Goal: Information Seeking & Learning: Compare options

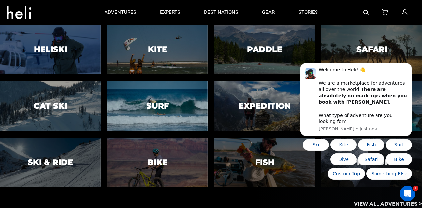
click at [170, 113] on div at bounding box center [157, 106] width 102 height 51
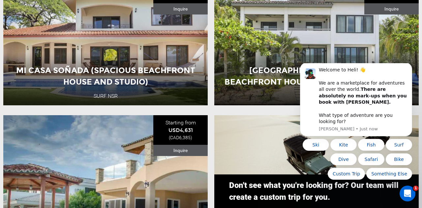
scroll to position [568, 0]
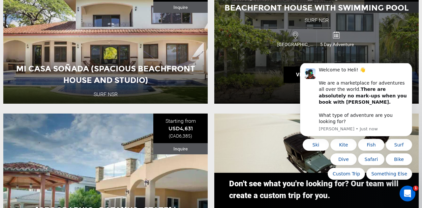
click at [381, 46] on div "[GEOGRAPHIC_DATA]: Spacious Beachfront House with Swimming Pool Surf NSR [GEOGR…" at bounding box center [316, 38] width 204 height 132
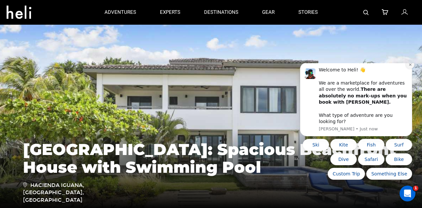
click at [410, 69] on button "Dismiss notification" at bounding box center [410, 64] width 9 height 9
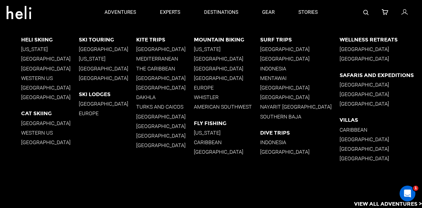
click at [297, 58] on p "[GEOGRAPHIC_DATA]" at bounding box center [300, 59] width 80 height 6
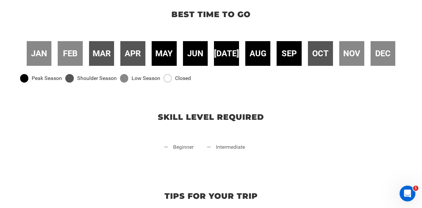
scroll to position [220, 0]
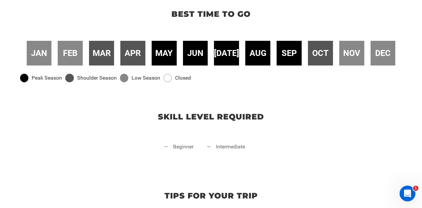
click at [180, 151] on li "— beginner" at bounding box center [179, 153] width 30 height 20
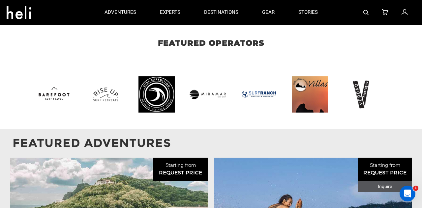
scroll to position [712, 0]
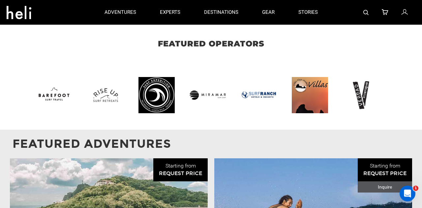
click at [109, 91] on img at bounding box center [108, 95] width 43 height 36
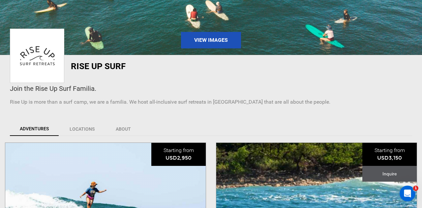
scroll to position [90, 0]
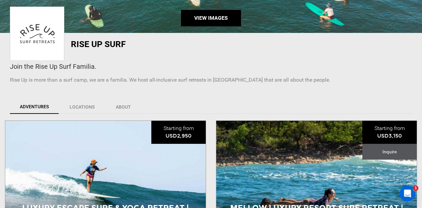
click at [221, 17] on link "View Images" at bounding box center [211, 18] width 60 height 16
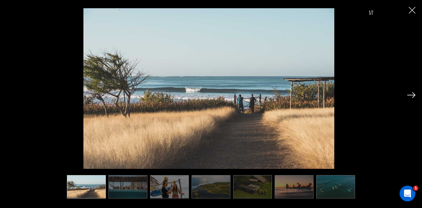
click at [413, 98] on img at bounding box center [411, 95] width 8 height 6
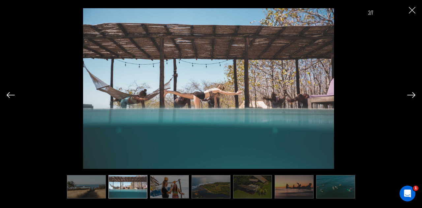
click at [413, 98] on img at bounding box center [411, 95] width 8 height 6
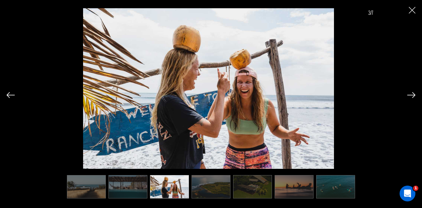
click at [413, 98] on img at bounding box center [411, 95] width 8 height 6
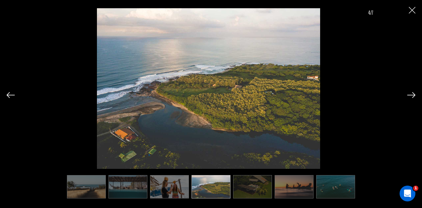
click at [413, 98] on img at bounding box center [411, 95] width 8 height 6
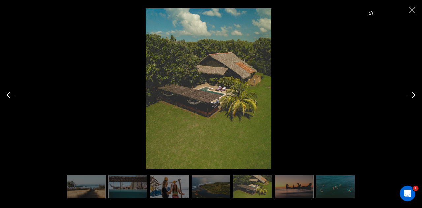
click at [413, 98] on img at bounding box center [411, 95] width 8 height 6
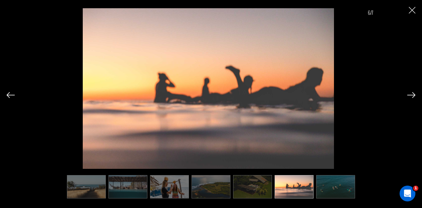
click at [413, 98] on img at bounding box center [411, 95] width 8 height 6
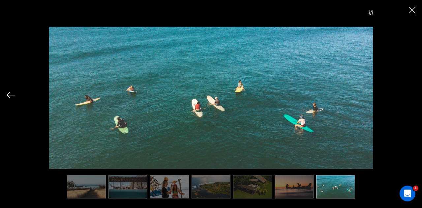
click at [413, 98] on div "7/7" at bounding box center [211, 99] width 409 height 198
click at [412, 12] on img "Close" at bounding box center [412, 10] width 7 height 7
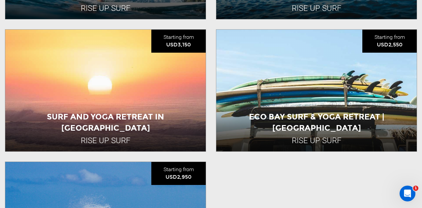
scroll to position [447, 0]
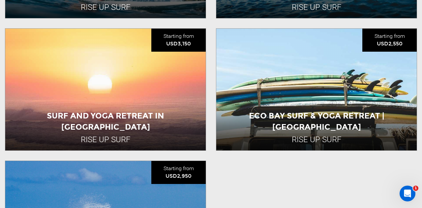
click at [259, 125] on div "Eco Bay Surf & Yoga Retreat | [GEOGRAPHIC_DATA] Rise Up Surf [GEOGRAPHIC_DATA] …" at bounding box center [316, 90] width 200 height 122
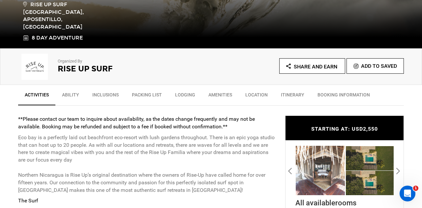
scroll to position [175, 0]
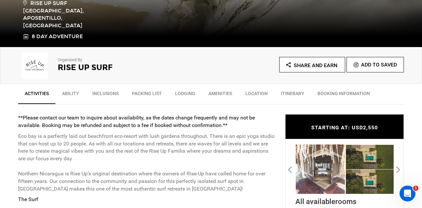
click at [219, 91] on link "Amenities" at bounding box center [220, 95] width 37 height 16
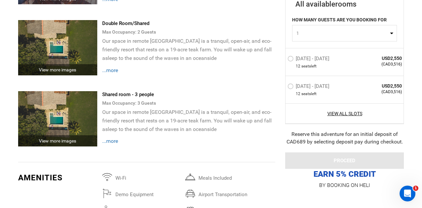
scroll to position [1821, 0]
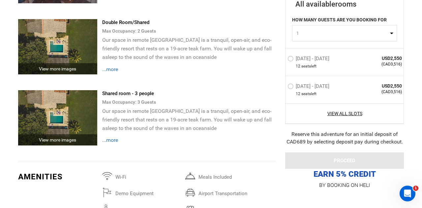
click at [113, 72] on span "...more" at bounding box center [110, 69] width 16 height 6
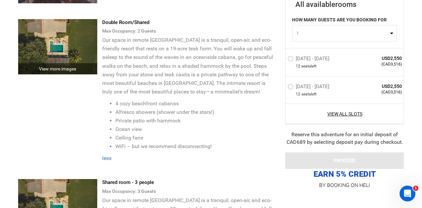
click at [69, 74] on div "View more images" at bounding box center [57, 68] width 79 height 11
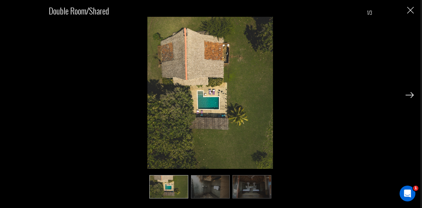
click at [219, 194] on img at bounding box center [210, 186] width 39 height 23
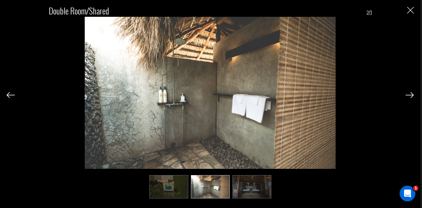
click at [247, 190] on img at bounding box center [251, 186] width 39 height 23
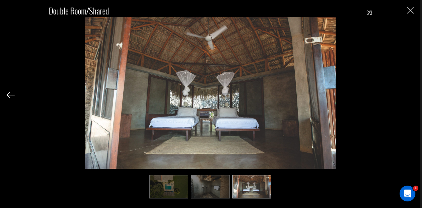
click at [412, 10] on img "Close" at bounding box center [410, 10] width 7 height 7
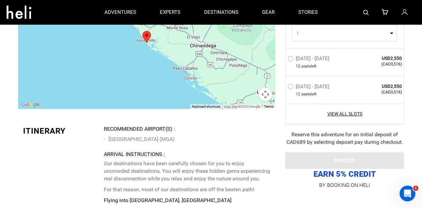
scroll to position [2253, 0]
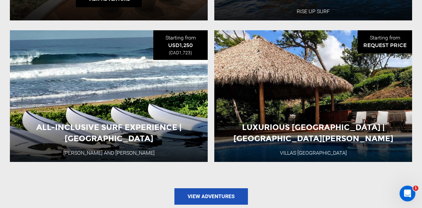
scroll to position [982, 0]
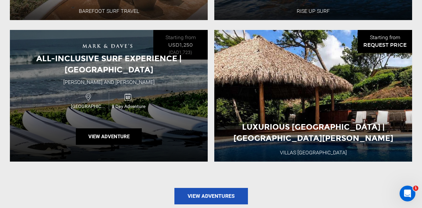
click at [179, 95] on div "All-Inclusive Surf Experience | [GEOGRAPHIC_DATA] [PERSON_NAME] and [PERSON_NAM…" at bounding box center [109, 96] width 198 height 132
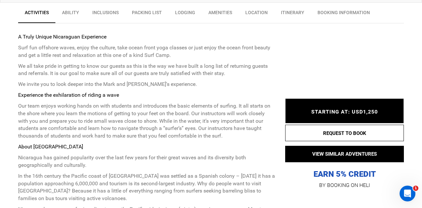
scroll to position [257, 0]
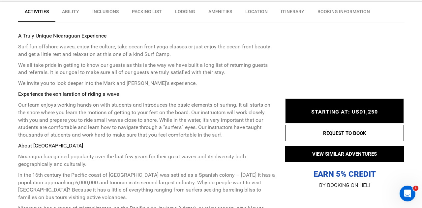
click at [189, 10] on link "Lodging" at bounding box center [184, 13] width 33 height 16
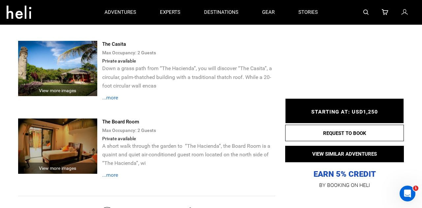
scroll to position [1748, 0]
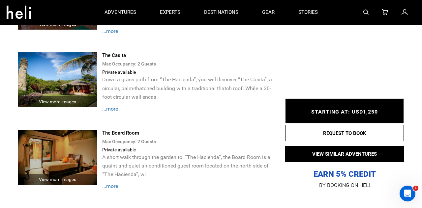
click at [116, 110] on span "...more" at bounding box center [110, 109] width 16 height 6
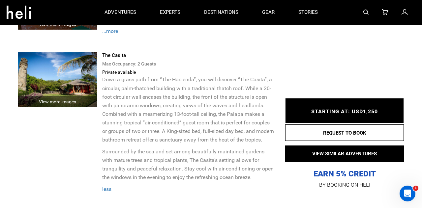
click at [80, 100] on div "View more images" at bounding box center [57, 101] width 79 height 11
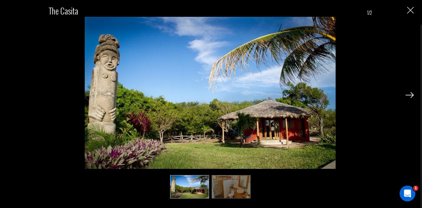
click at [219, 186] on img at bounding box center [231, 186] width 39 height 23
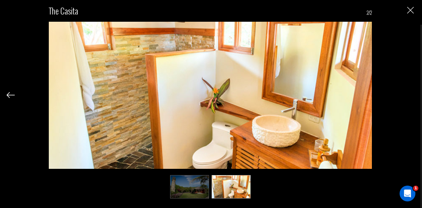
click at [184, 184] on img at bounding box center [189, 186] width 39 height 23
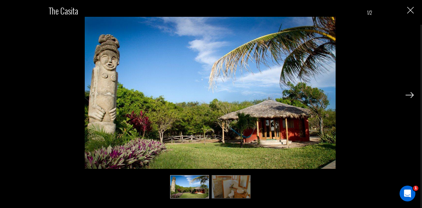
click at [412, 12] on img "Close" at bounding box center [410, 10] width 7 height 7
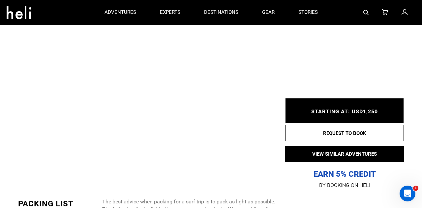
scroll to position [1144, 0]
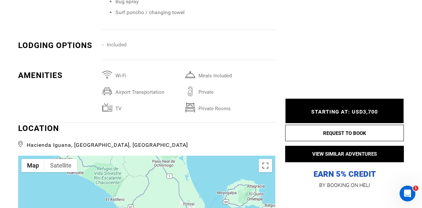
scroll to position [1725, 0]
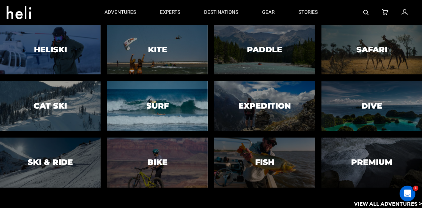
click at [165, 96] on div at bounding box center [157, 106] width 102 height 51
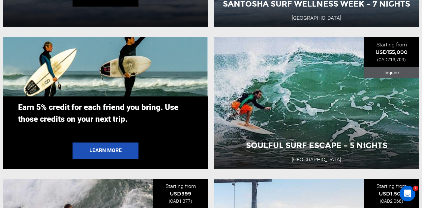
scroll to position [1213, 0]
